Goal: Information Seeking & Learning: Learn about a topic

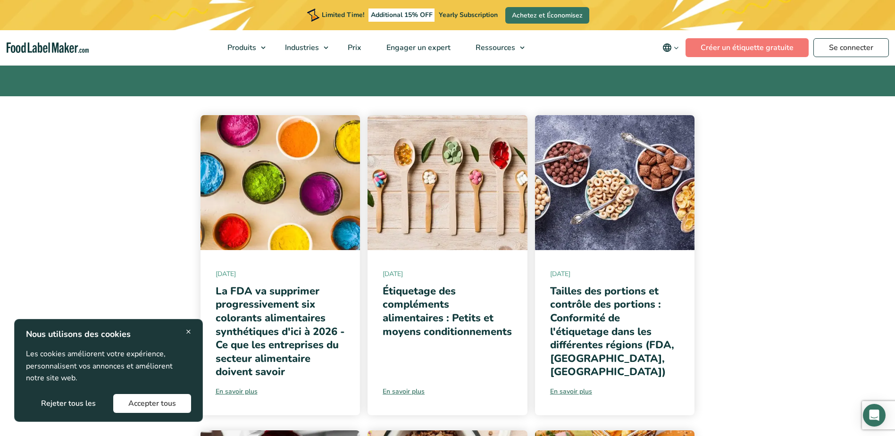
click at [187, 330] on span "×" at bounding box center [188, 331] width 5 height 13
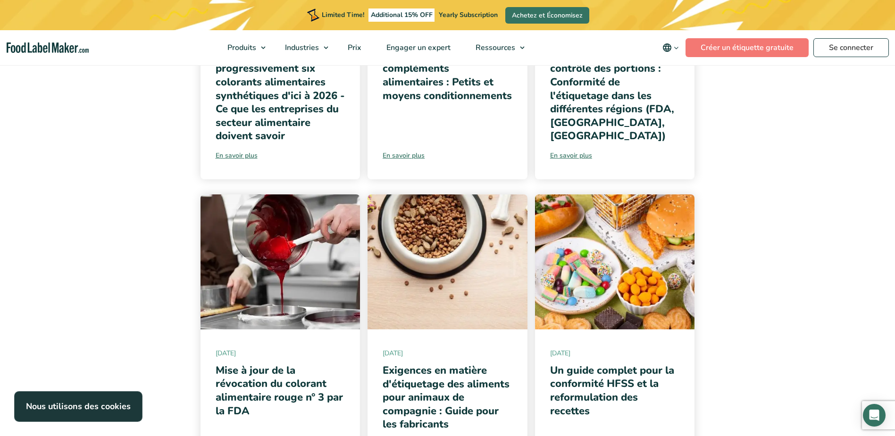
scroll to position [425, 0]
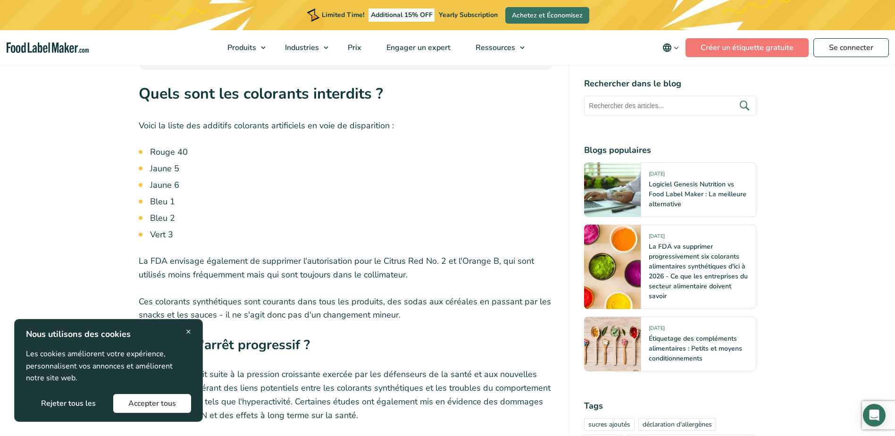
scroll to position [897, 0]
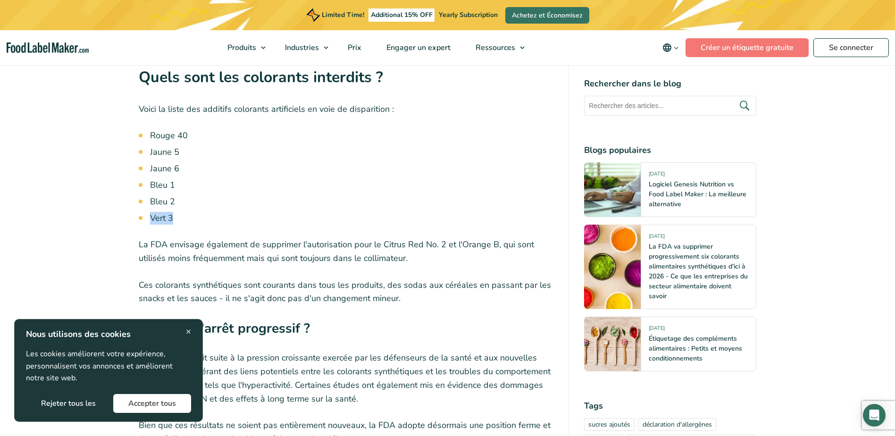
drag, startPoint x: 177, startPoint y: 248, endPoint x: 152, endPoint y: 248, distance: 24.5
click at [152, 225] on li "Vert 3" at bounding box center [352, 218] width 404 height 13
drag, startPoint x: 150, startPoint y: 165, endPoint x: 180, endPoint y: 242, distance: 82.8
click at [180, 225] on ul "Rouge 40 Jaune 5 Jaune 6 Bleu 1 Bleu 2 Vert 3" at bounding box center [352, 176] width 404 height 95
drag, startPoint x: 180, startPoint y: 242, endPoint x: 163, endPoint y: 229, distance: 21.9
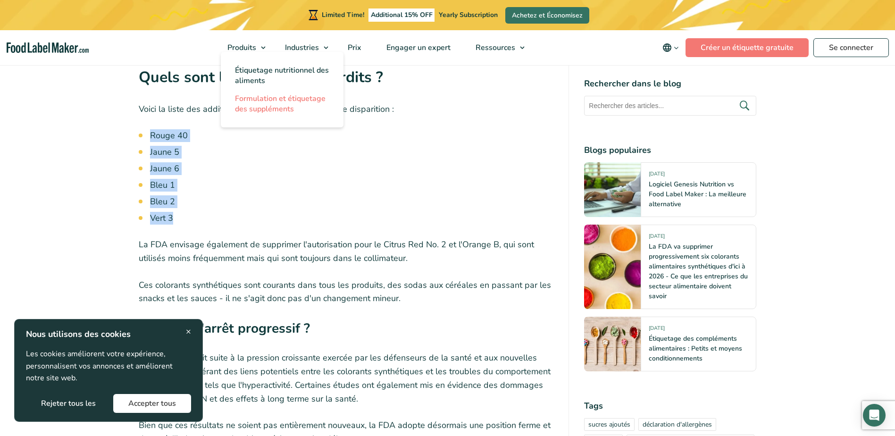
click at [256, 103] on span "Formulation et étiquetage des suppléments" at bounding box center [280, 103] width 91 height 21
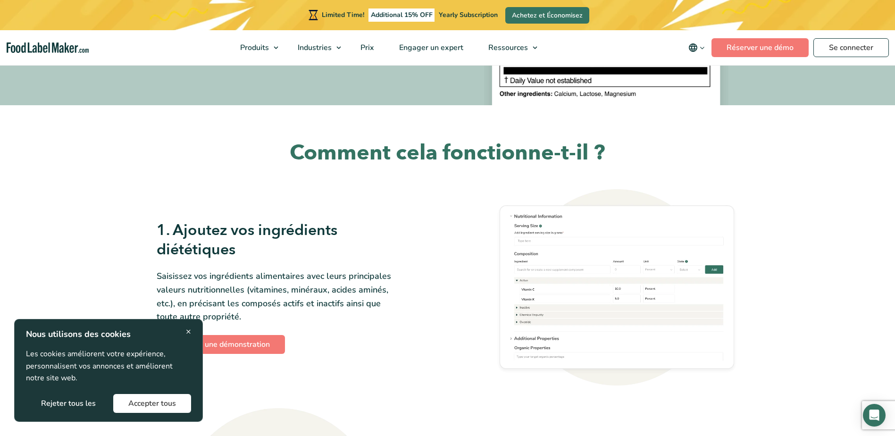
scroll to position [47, 0]
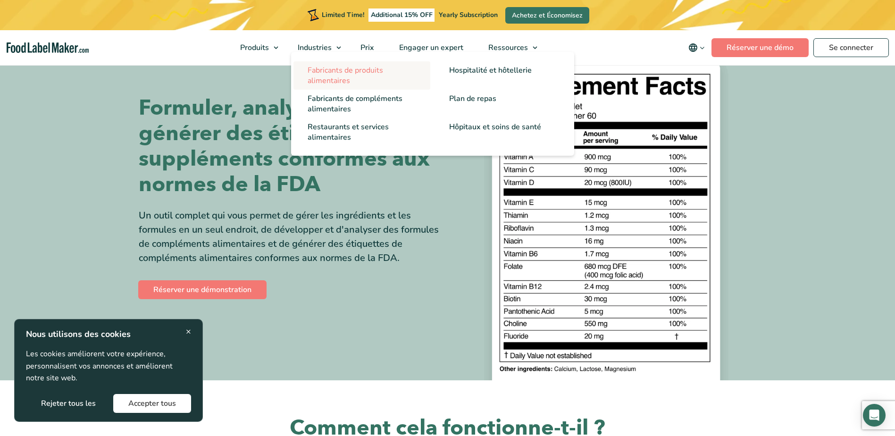
click at [338, 70] on span "Fabricants de produits alimentaires" at bounding box center [346, 75] width 76 height 21
